Goal: Task Accomplishment & Management: Use online tool/utility

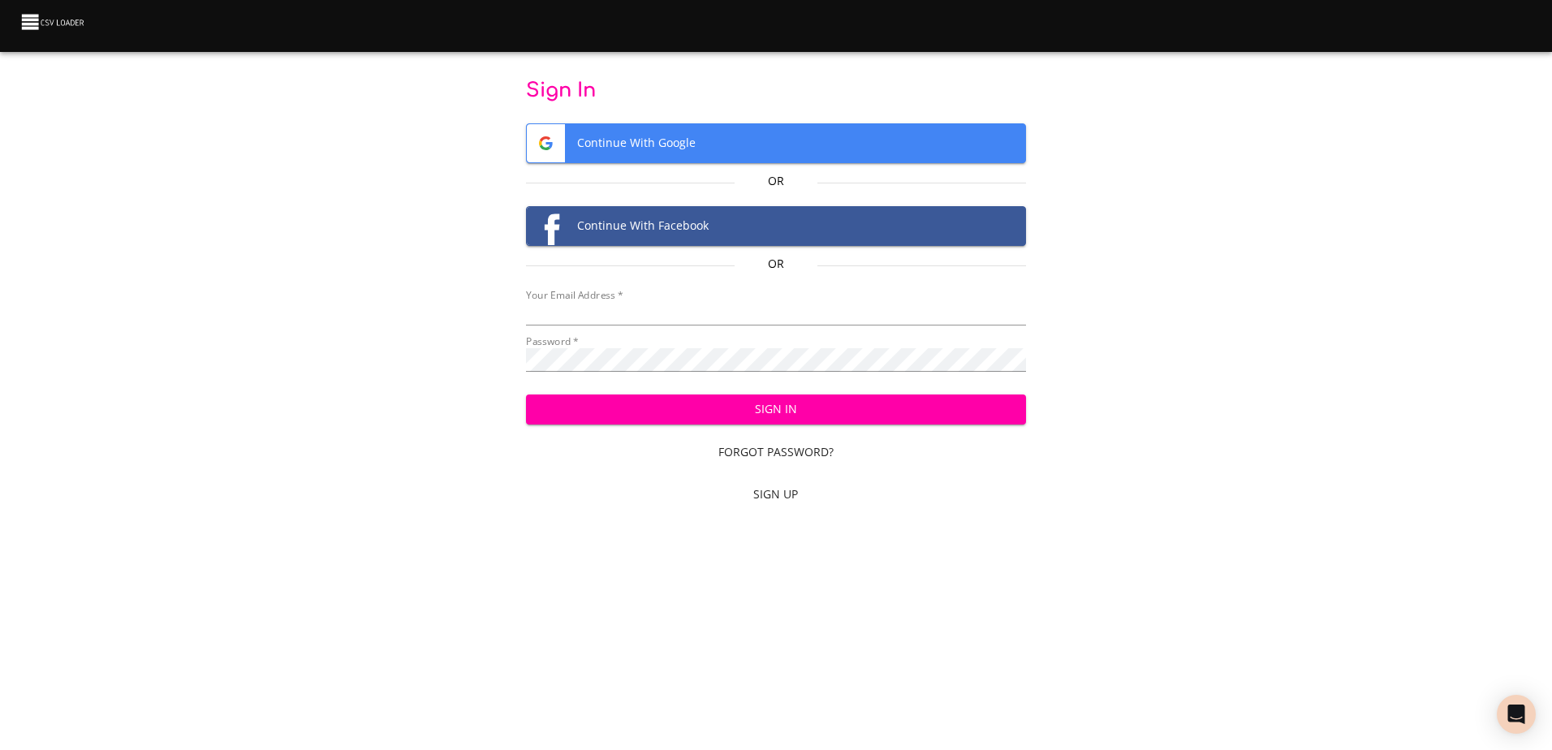
type input "mammothequipment10@gmail.com"
click at [679, 407] on span "Sign In" at bounding box center [776, 409] width 474 height 20
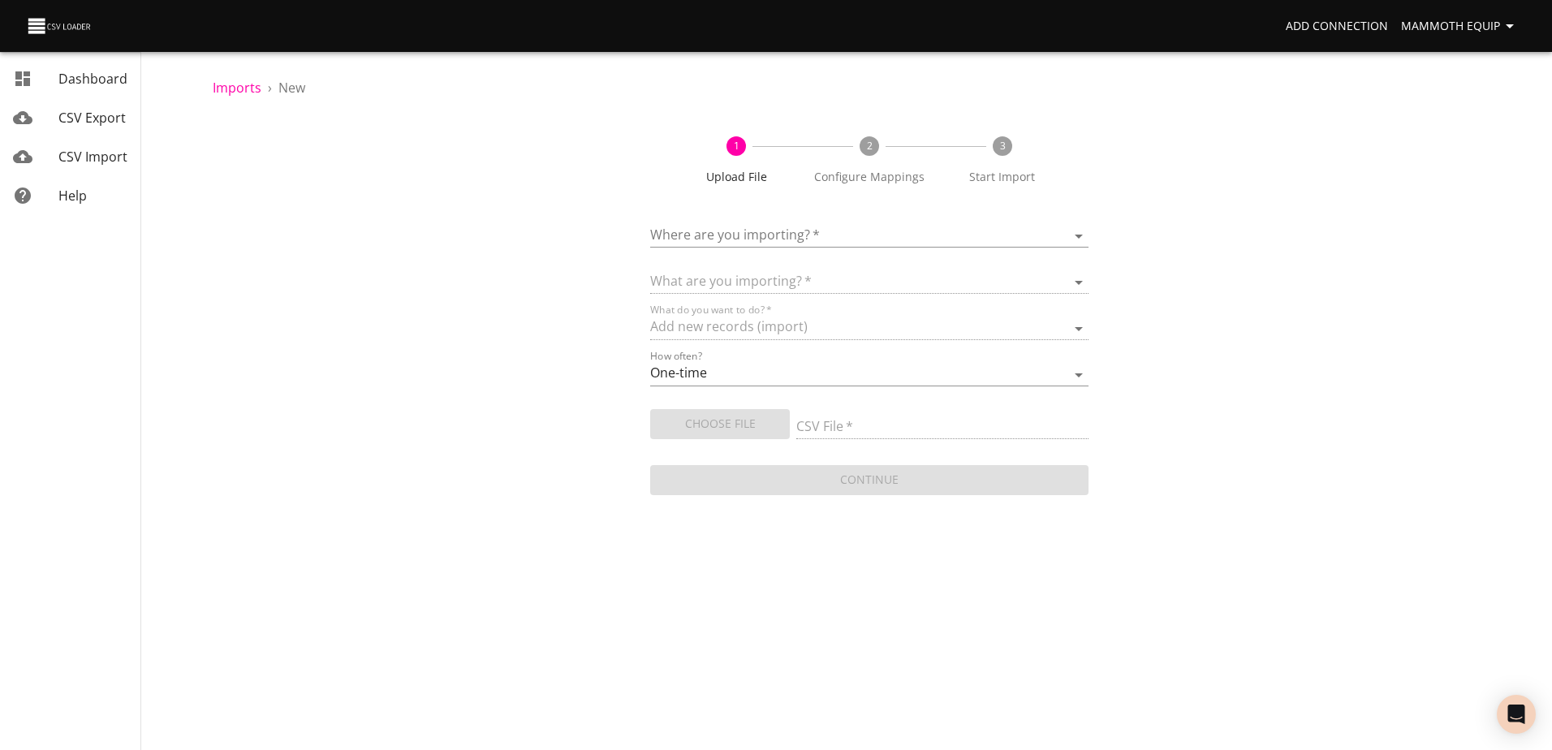
click at [1078, 239] on body "Add Connection Mammoth Equip Dashboard CSV Export CSV Import Help Imports › New…" at bounding box center [776, 375] width 1552 height 750
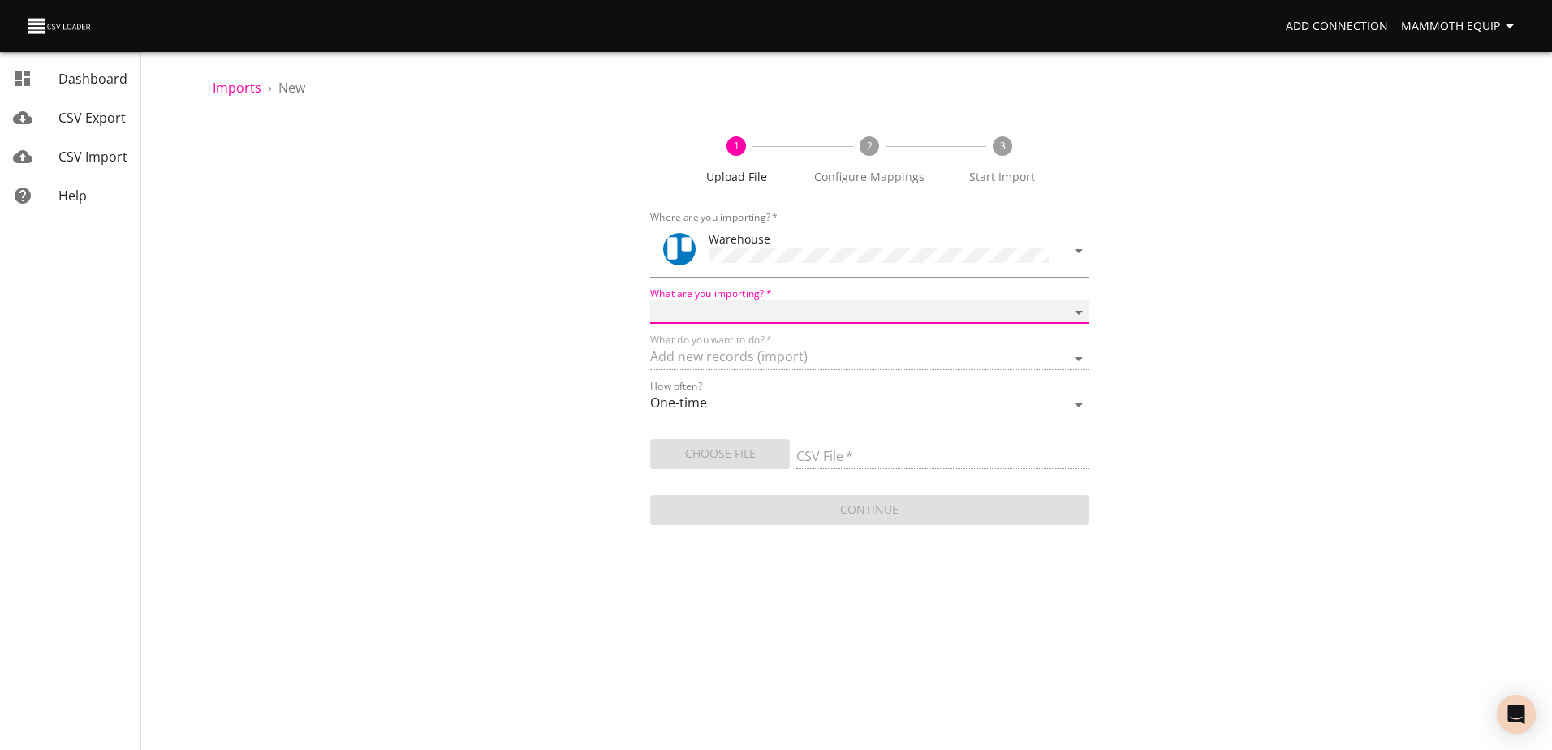
click at [1075, 308] on select "Boards Cards Checkitems Checklists" at bounding box center [869, 312] width 438 height 24
select select "cards"
click at [650, 300] on select "Boards Cards Checkitems Checklists" at bounding box center [869, 312] width 438 height 24
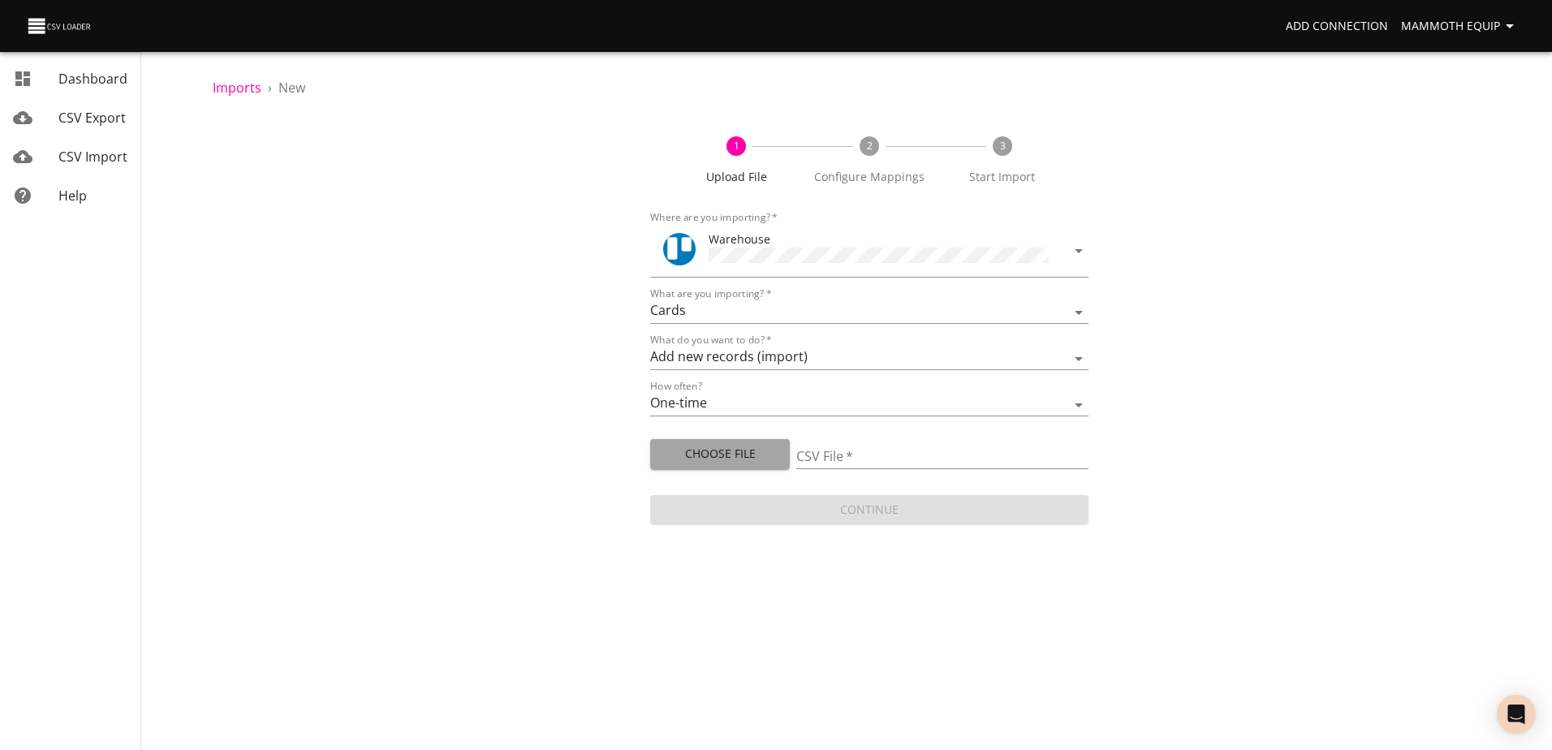
click at [711, 451] on span "Choose File" at bounding box center [720, 454] width 114 height 20
type input "Import1.xlsx"
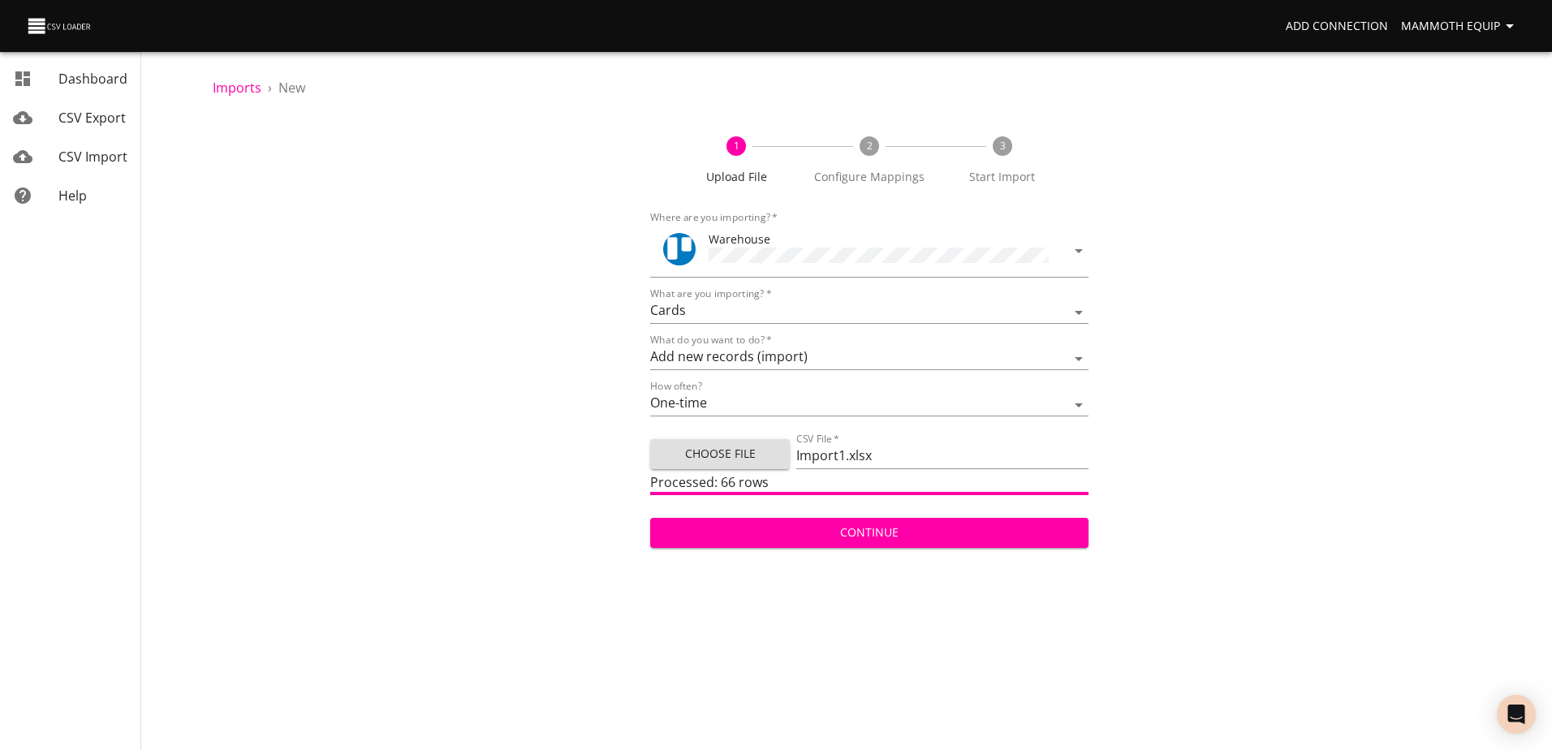
click at [776, 533] on span "Continue" at bounding box center [869, 533] width 412 height 20
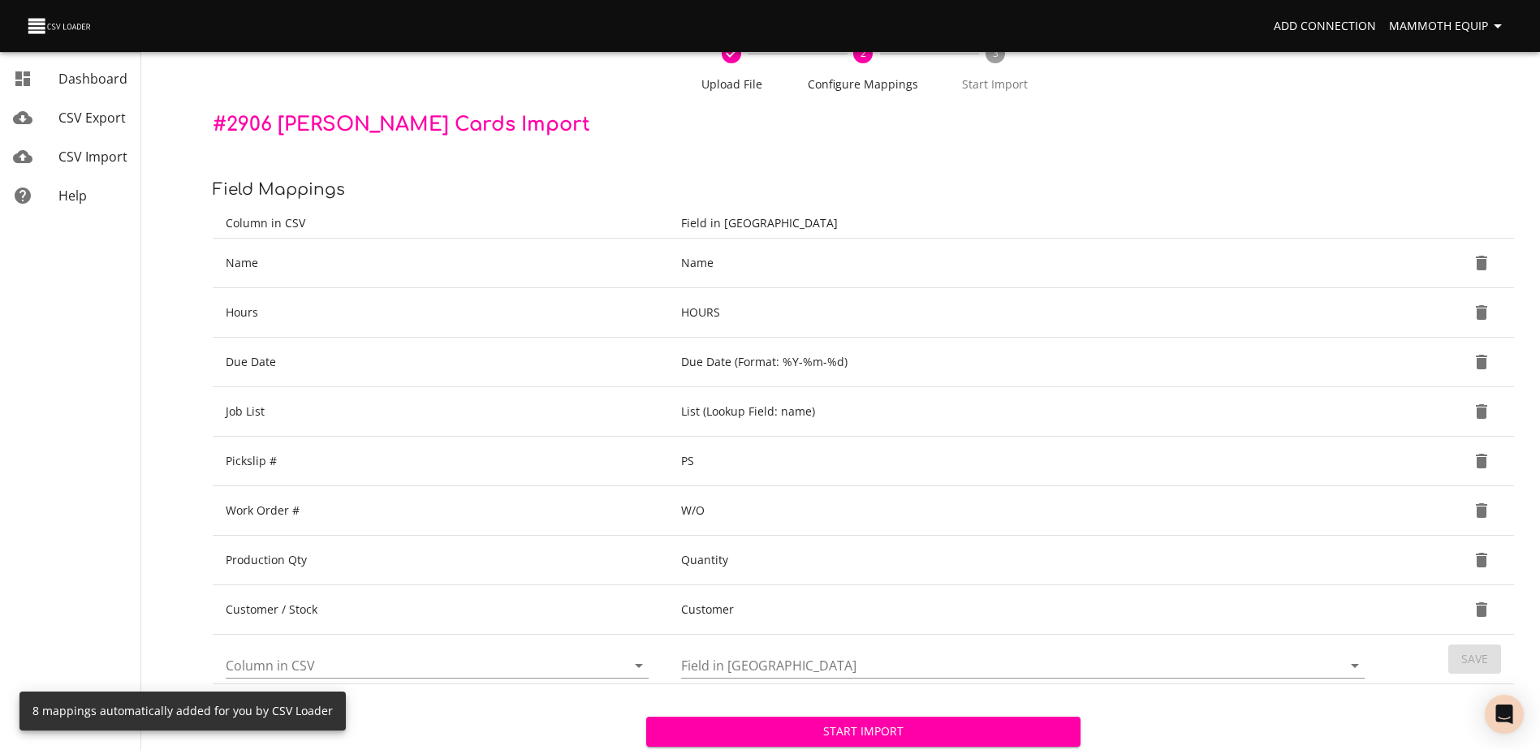
scroll to position [171, 0]
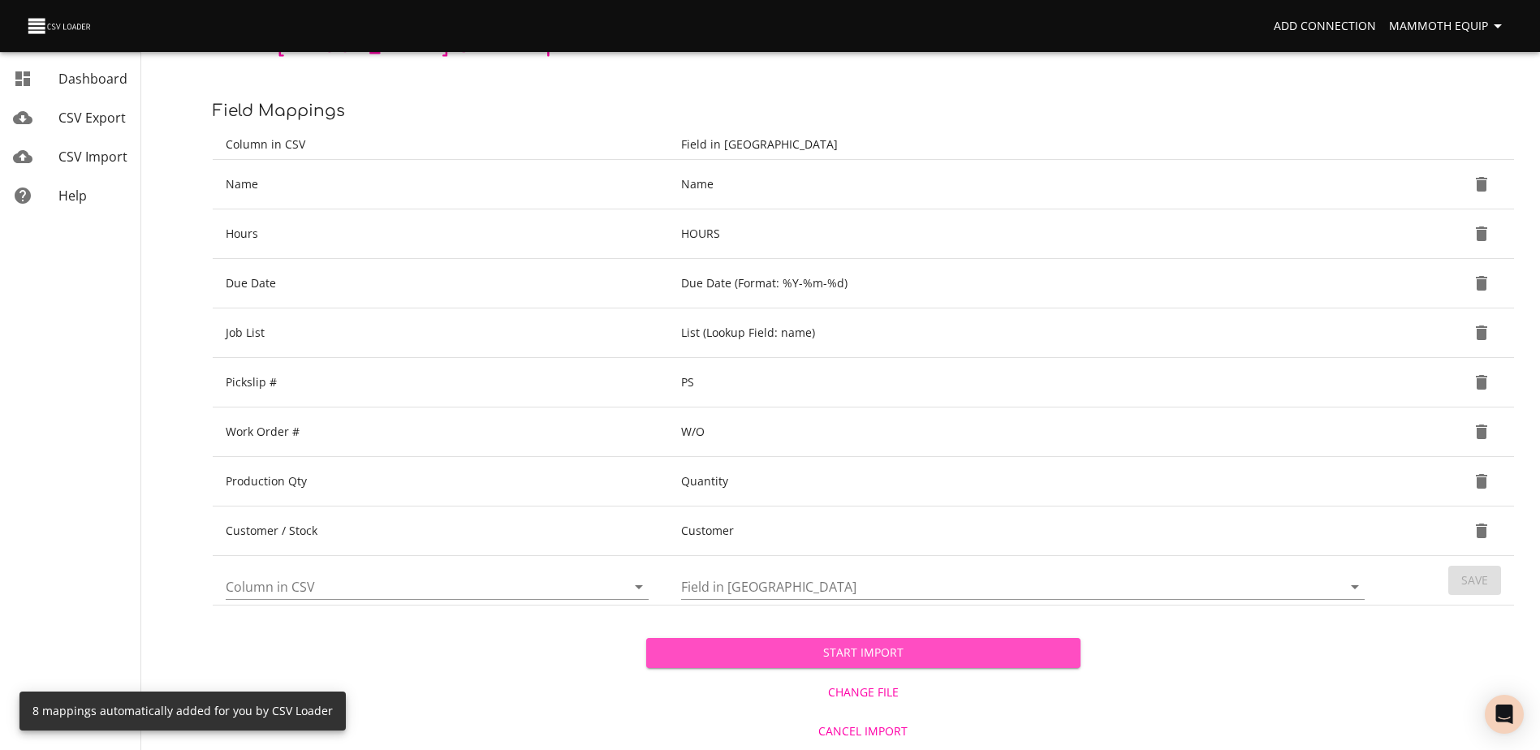
click at [882, 656] on span "Start Import" at bounding box center [863, 653] width 408 height 20
